Goal: Task Accomplishment & Management: Use online tool/utility

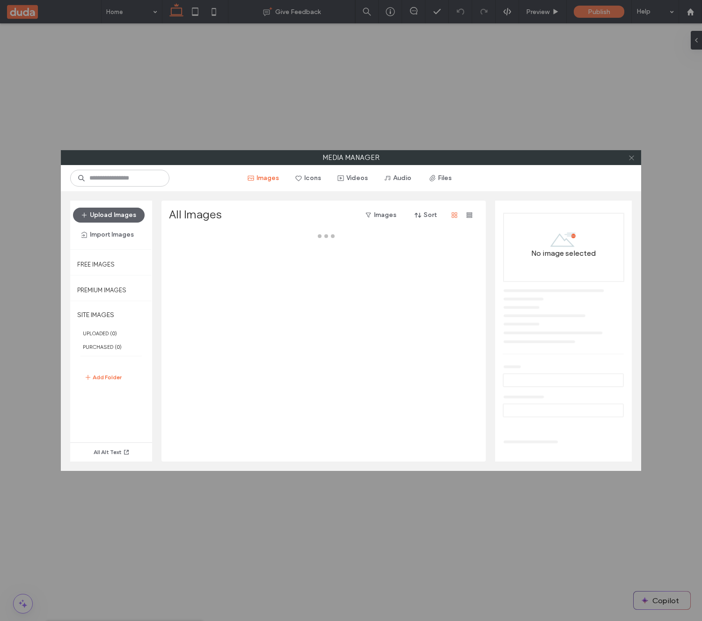
click at [629, 160] on icon at bounding box center [631, 157] width 7 height 7
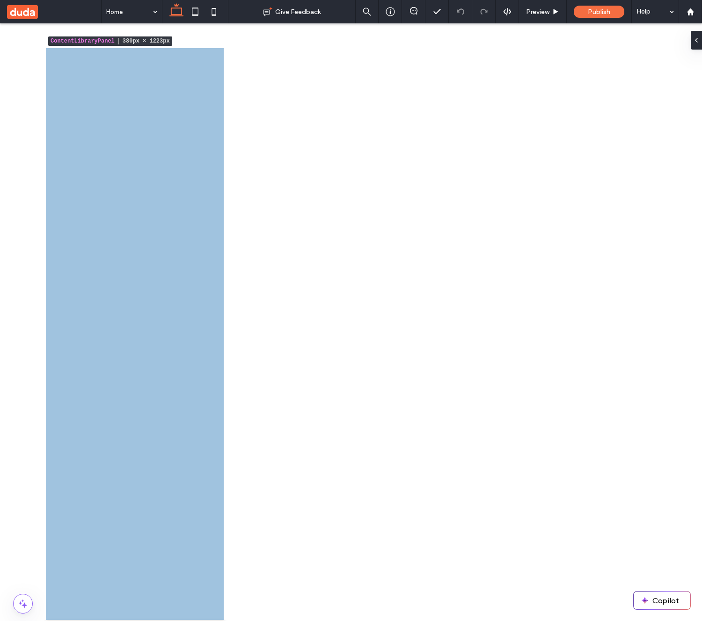
drag, startPoint x: 211, startPoint y: 36, endPoint x: 306, endPoint y: 27, distance: 94.9
